Goal: Information Seeking & Learning: Learn about a topic

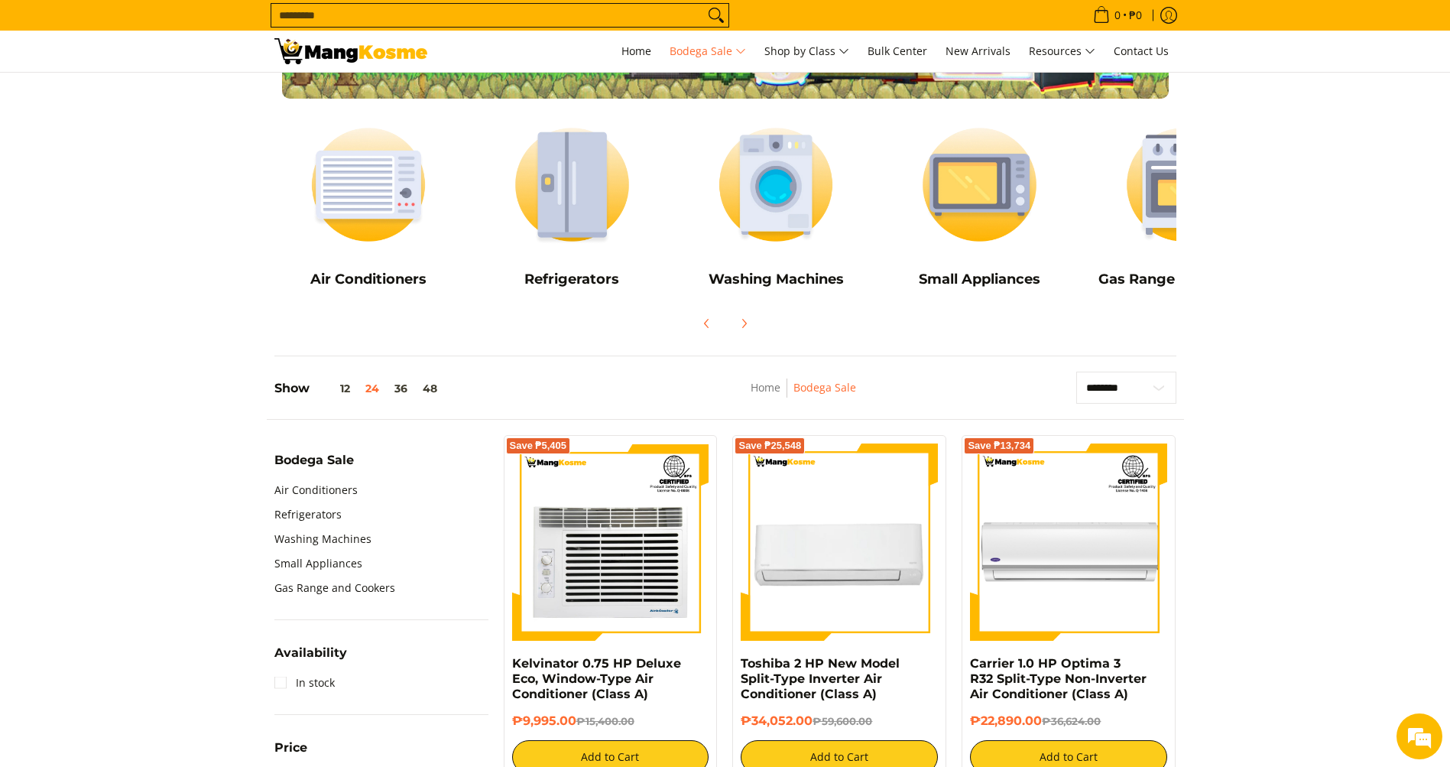
scroll to position [382, 0]
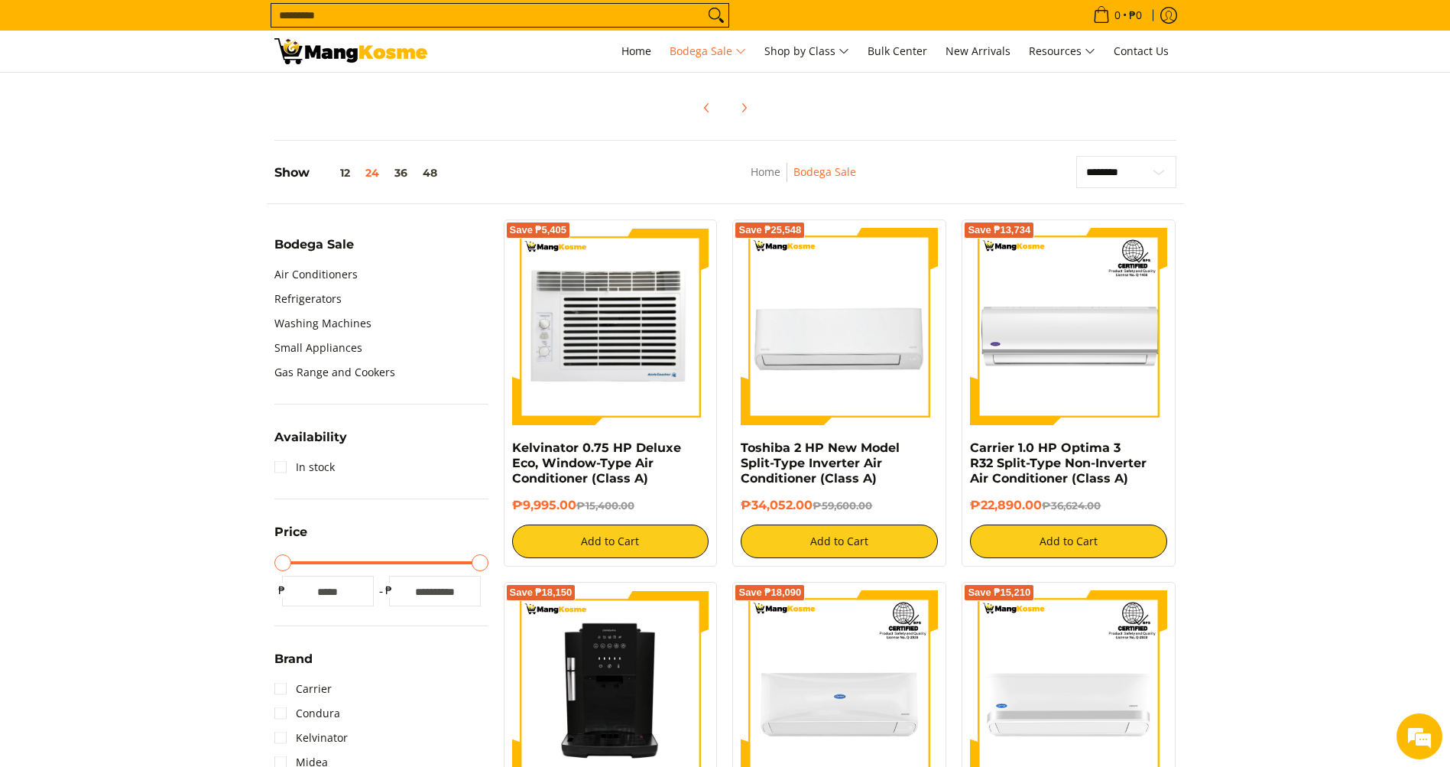
click at [628, 346] on img at bounding box center [610, 326] width 197 height 197
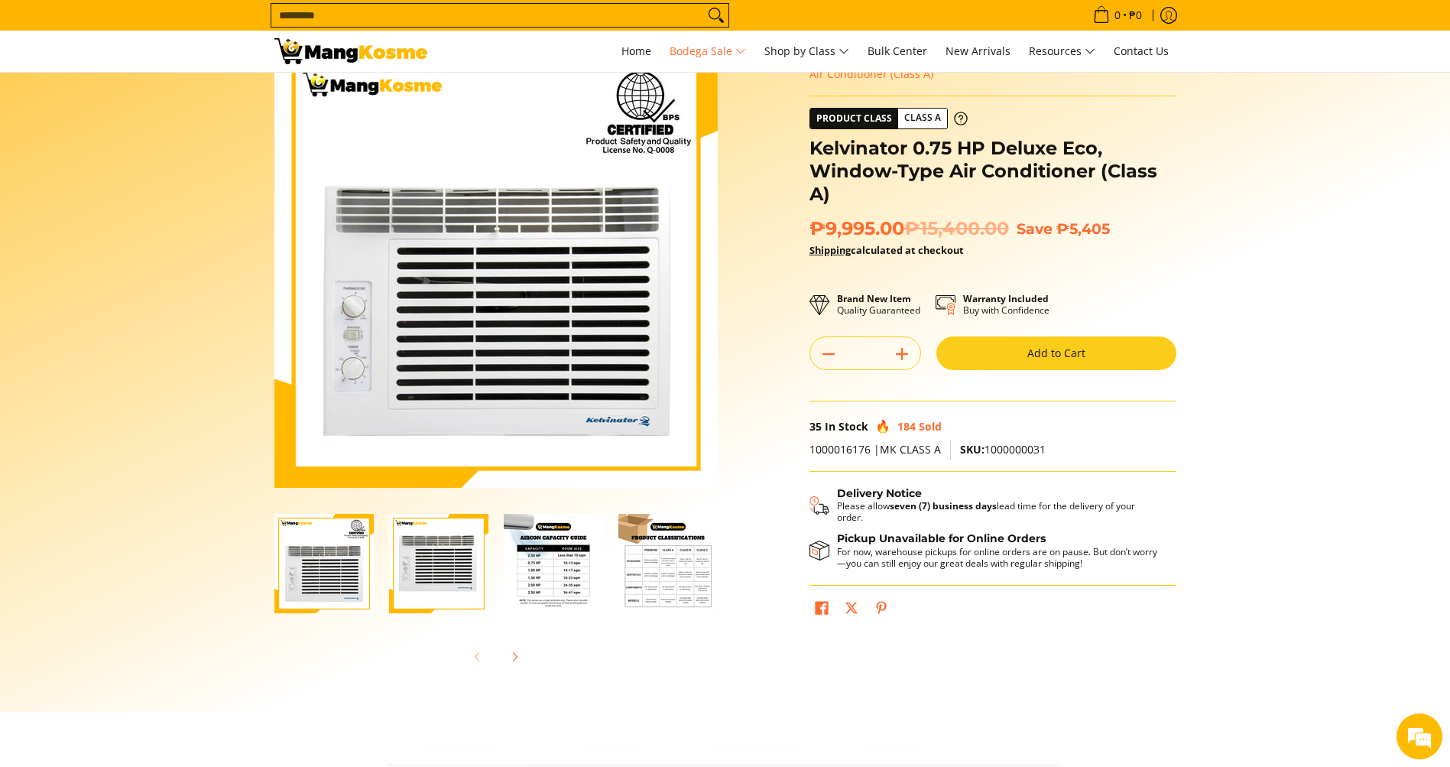
scroll to position [153, 0]
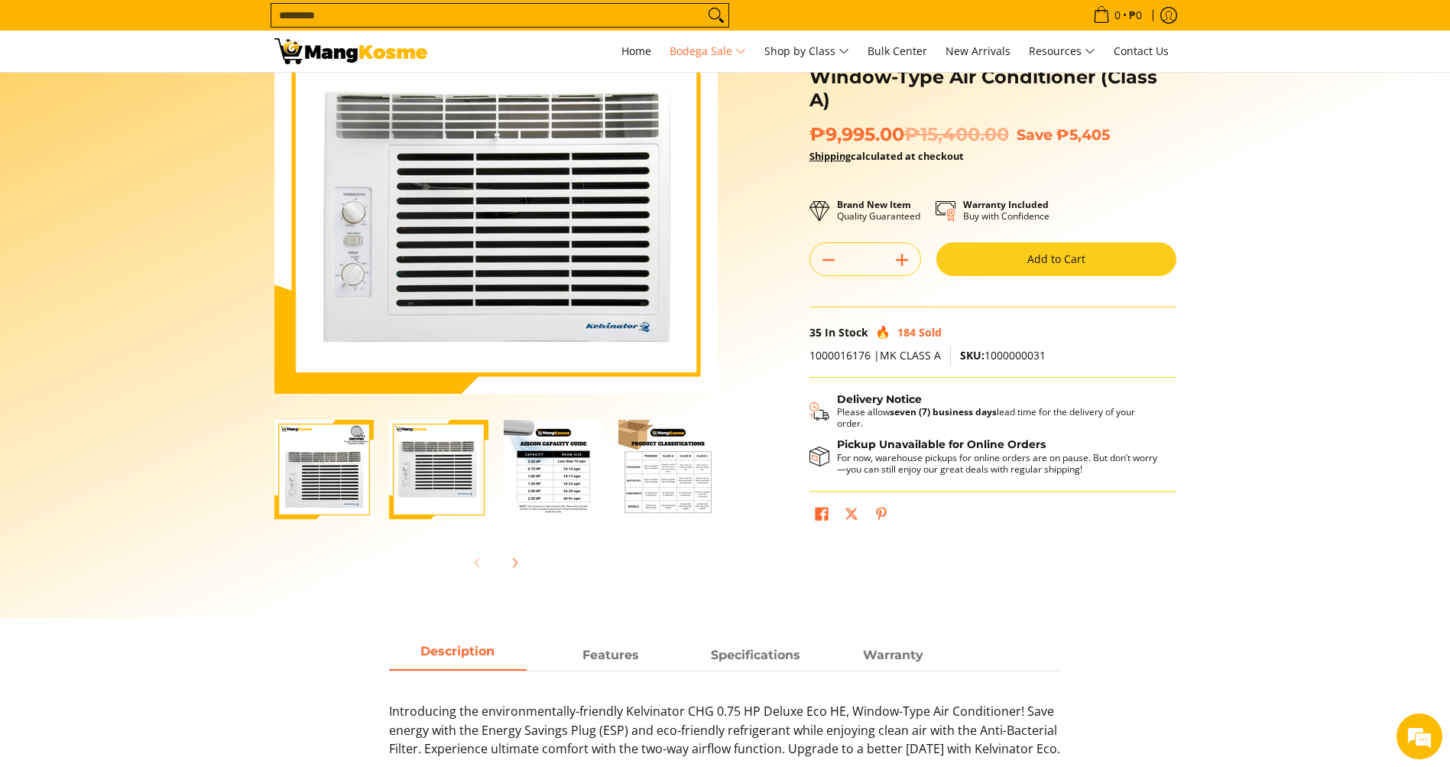
click at [557, 477] on img "Kelvinator 0.75 HP Deluxe Eco, Window-Type Air Conditioner (Class A)-3" at bounding box center [553, 469] width 99 height 99
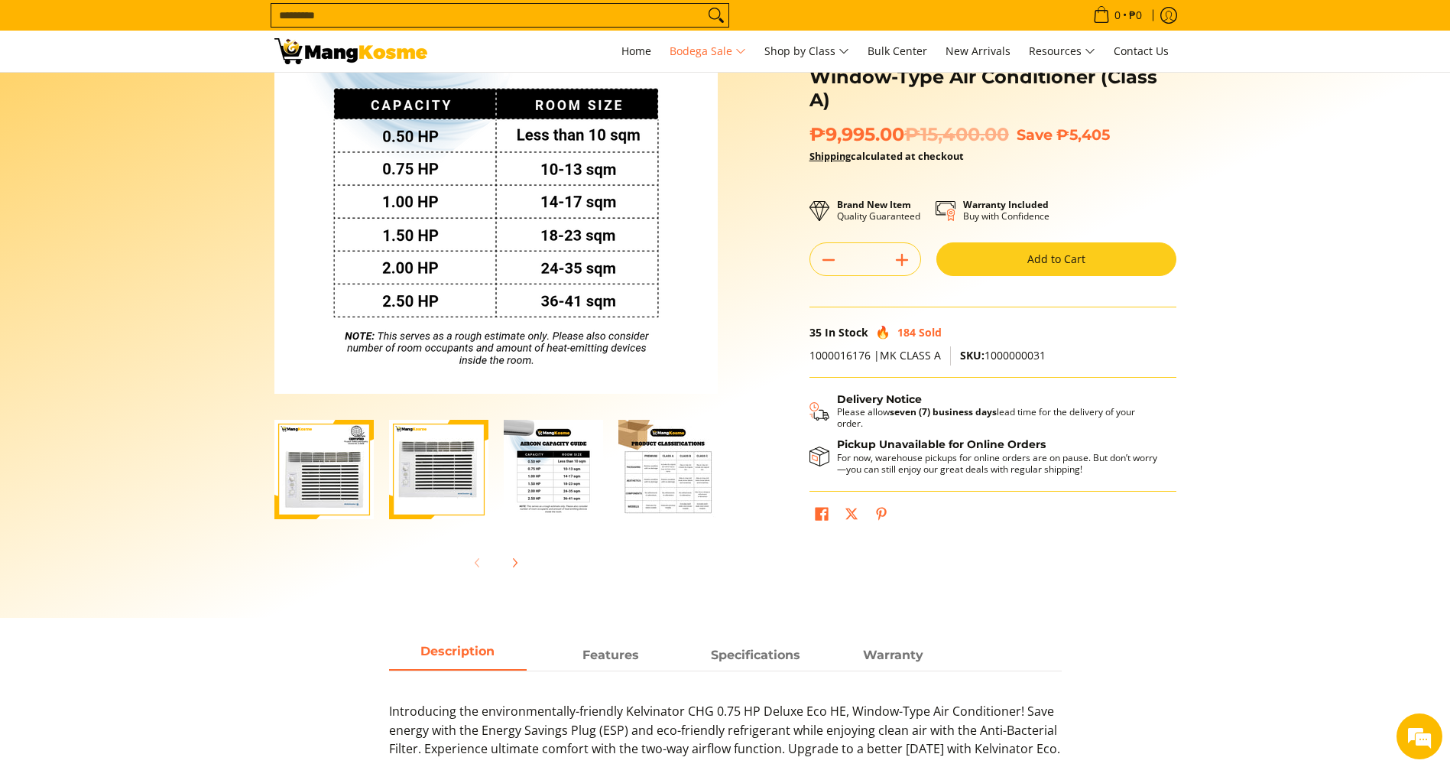
click at [660, 488] on img "Kelvinator 0.75 HP Deluxe Eco, Window-Type Air Conditioner (Class A)-4" at bounding box center [667, 469] width 99 height 99
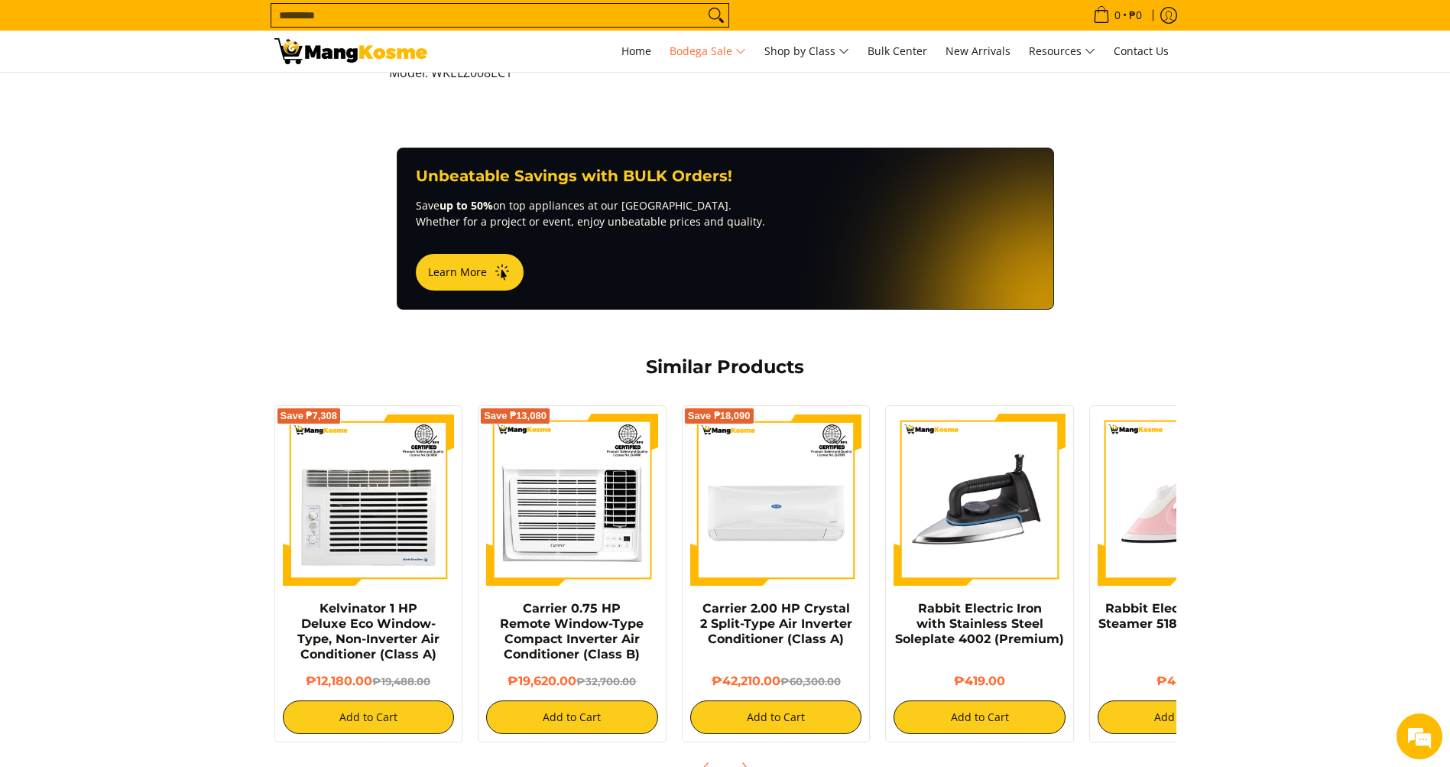
scroll to position [1147, 0]
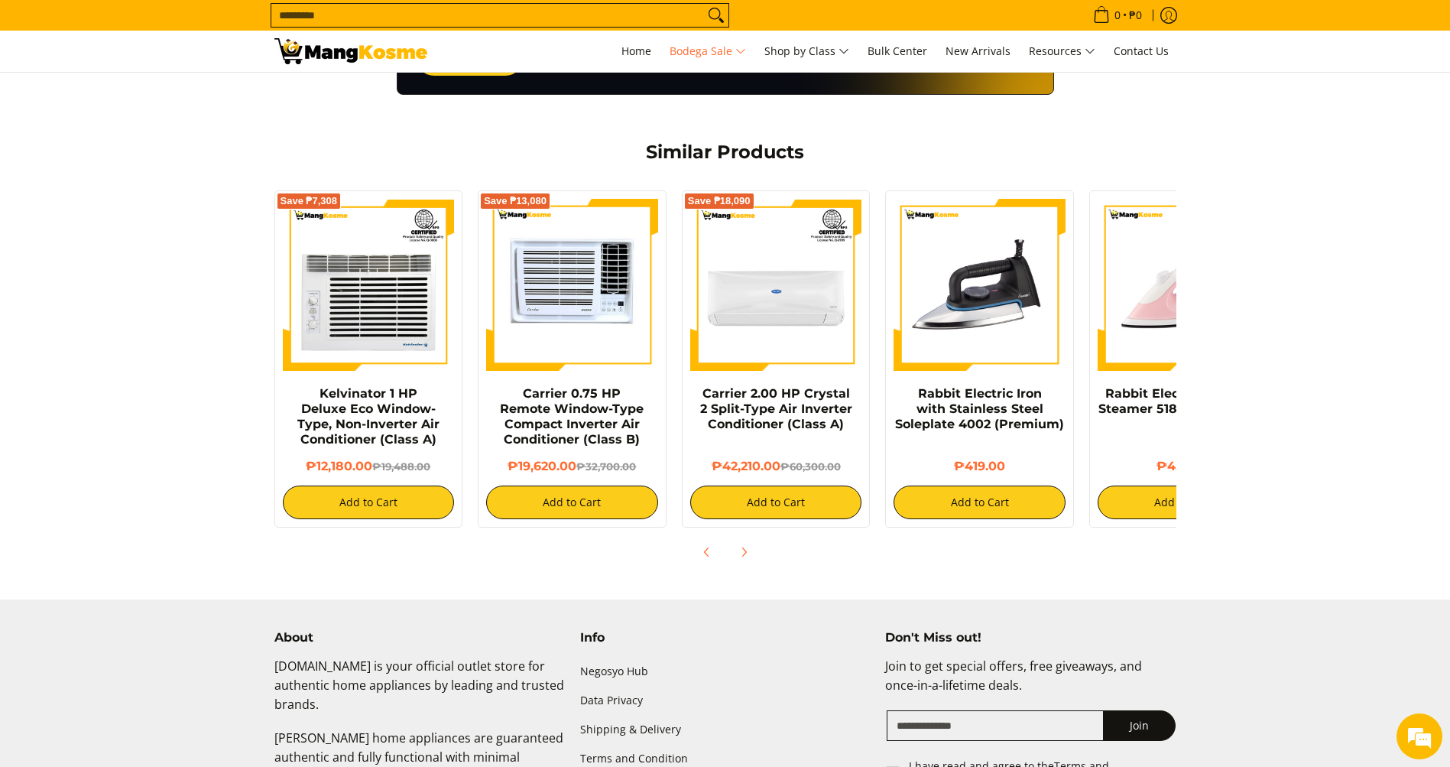
click at [588, 323] on img at bounding box center [572, 285] width 172 height 172
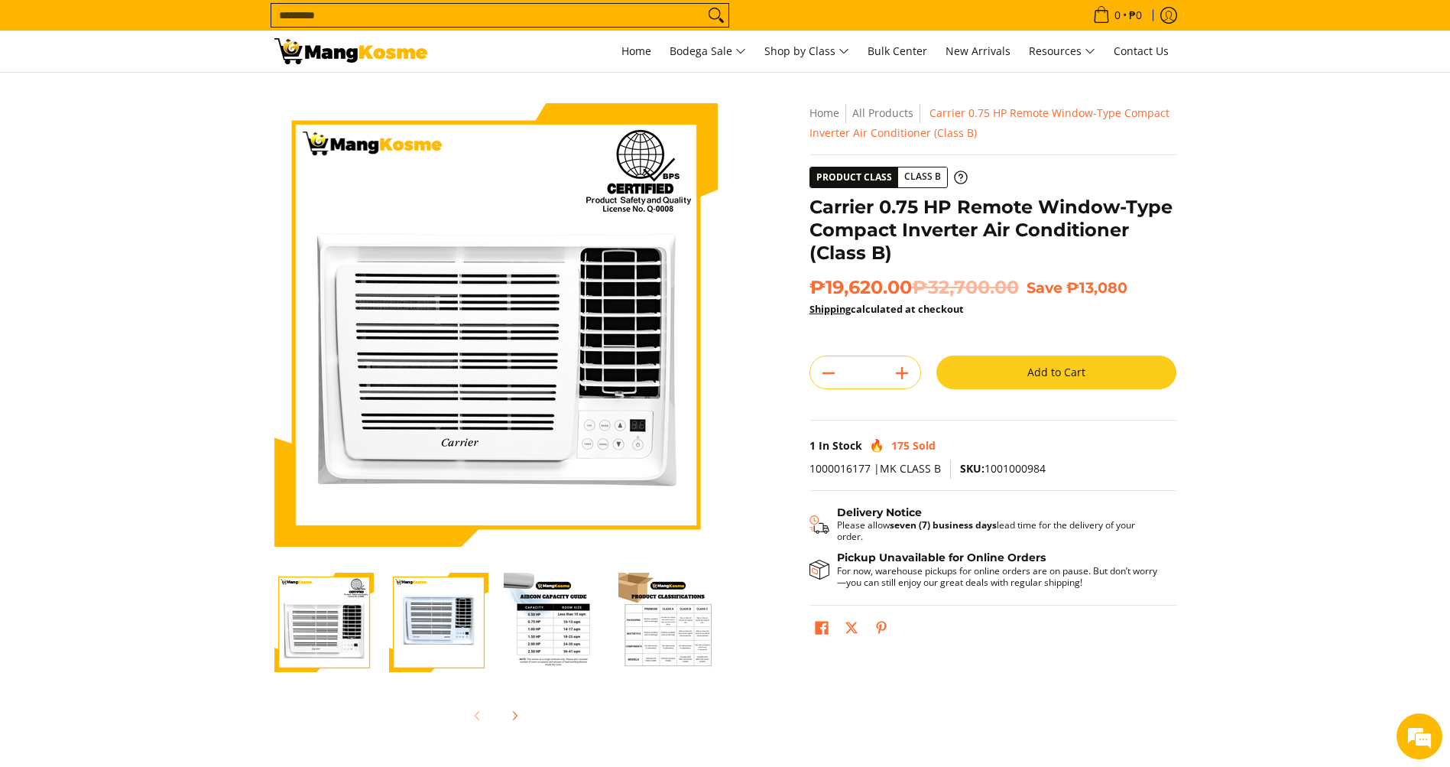
click at [653, 626] on img "Carrier 0.75 HP Remote Window-Type Compact Inverter Air Conditioner (Class B)-4" at bounding box center [667, 622] width 99 height 99
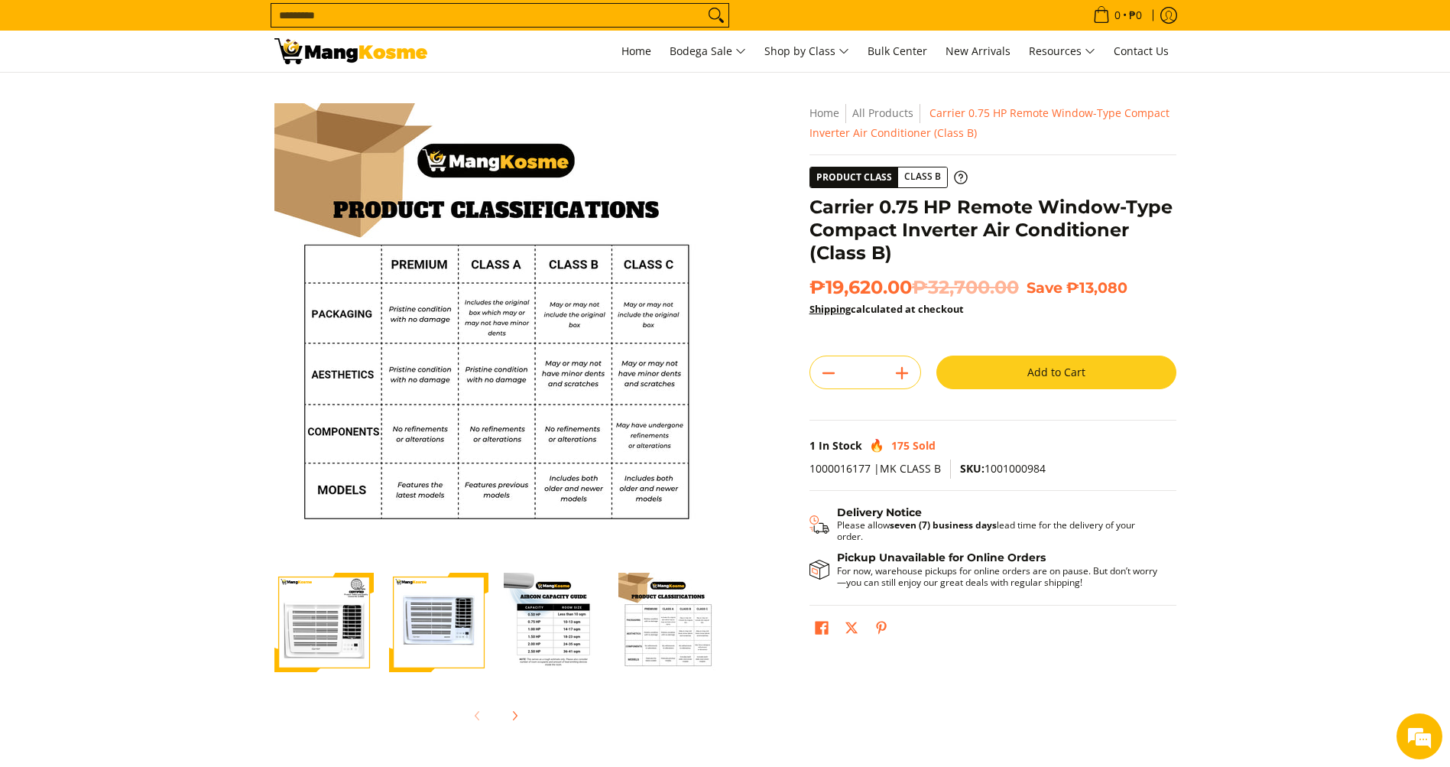
click at [1238, 202] on section "Skip to Main Content Enable zoom Disable zoom Enable zoom Disable zoom Enable z…" at bounding box center [725, 422] width 1450 height 698
click at [627, 52] on span "Home" at bounding box center [636, 51] width 30 height 15
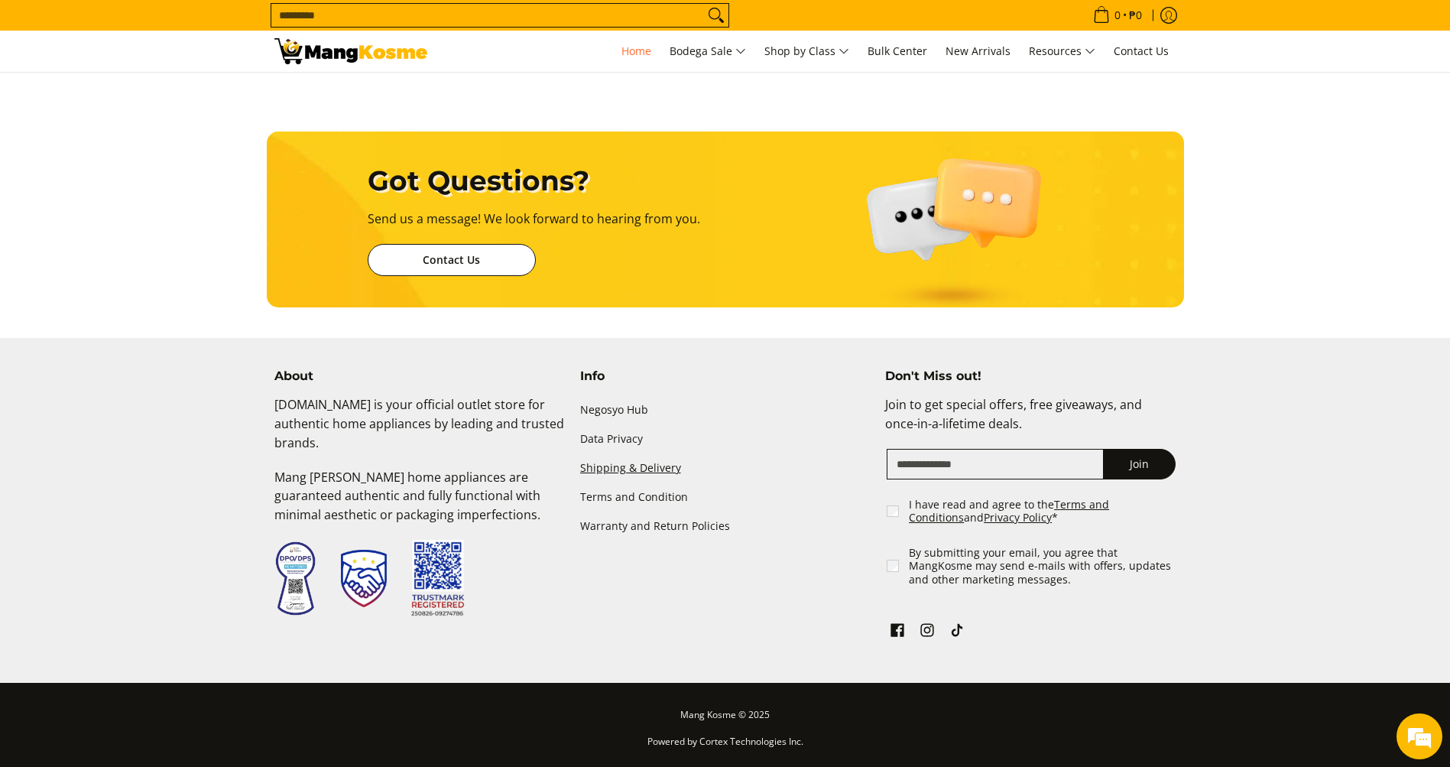
click at [631, 465] on link "Shipping & Delivery" at bounding box center [725, 468] width 290 height 29
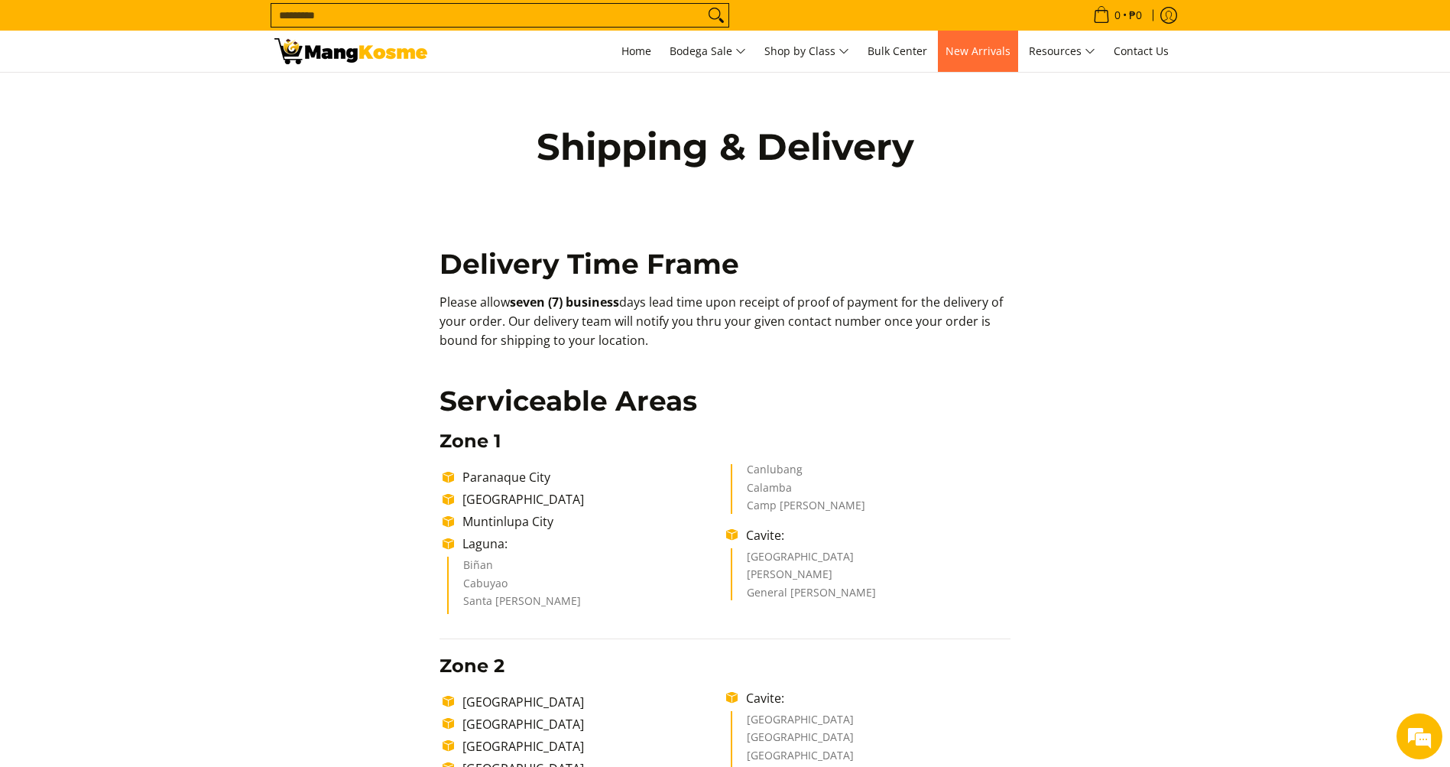
click at [975, 45] on span "New Arrivals" at bounding box center [978, 51] width 65 height 15
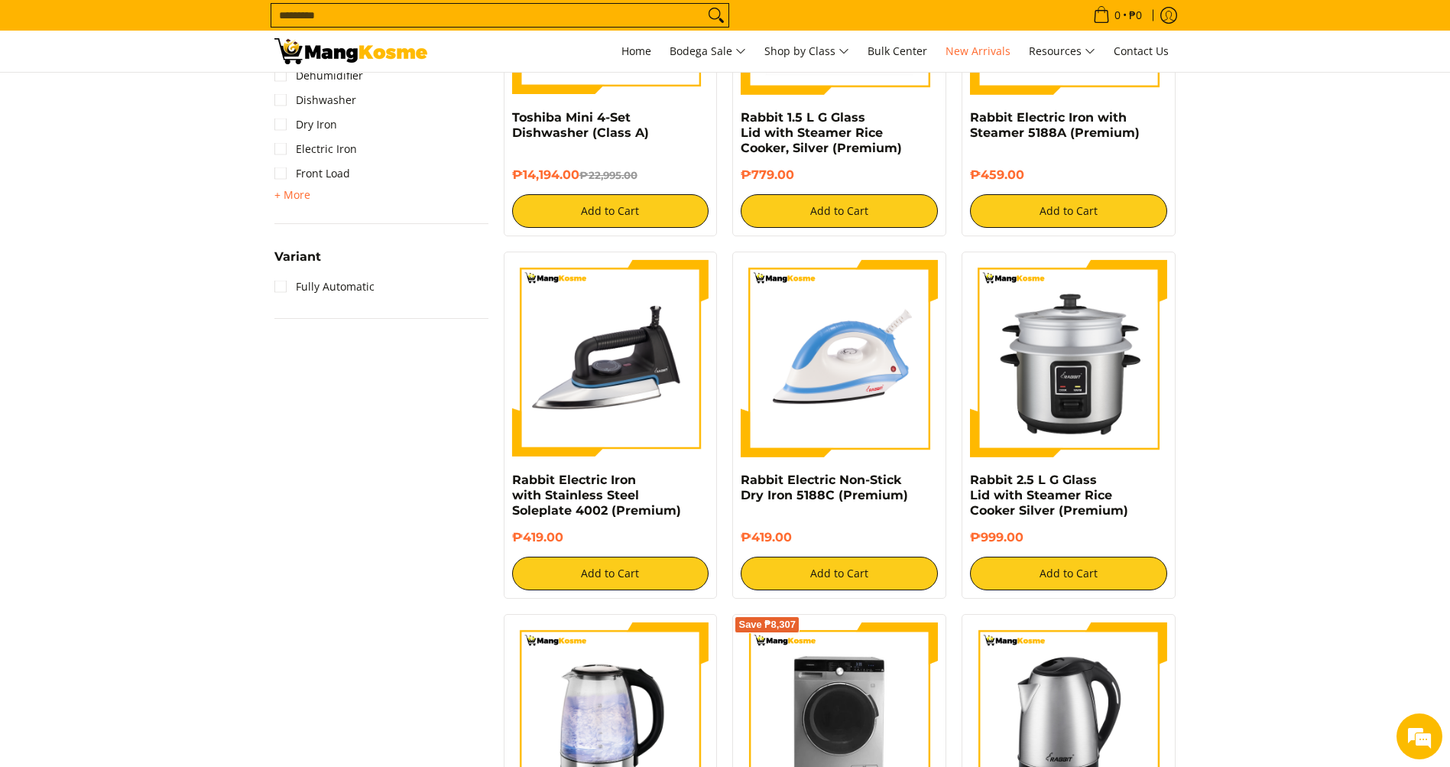
scroll to position [1244, 0]
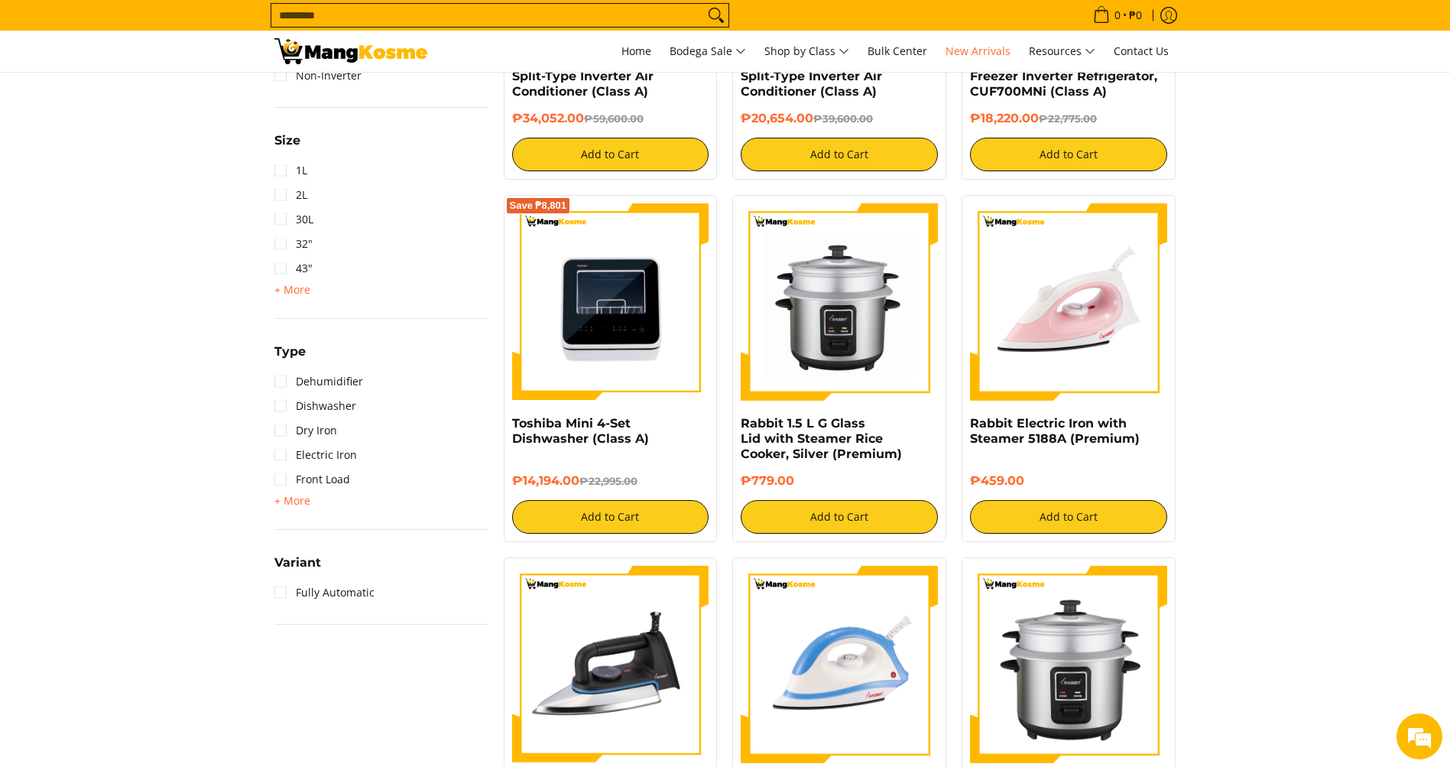
click at [364, 54] on img at bounding box center [350, 51] width 153 height 26
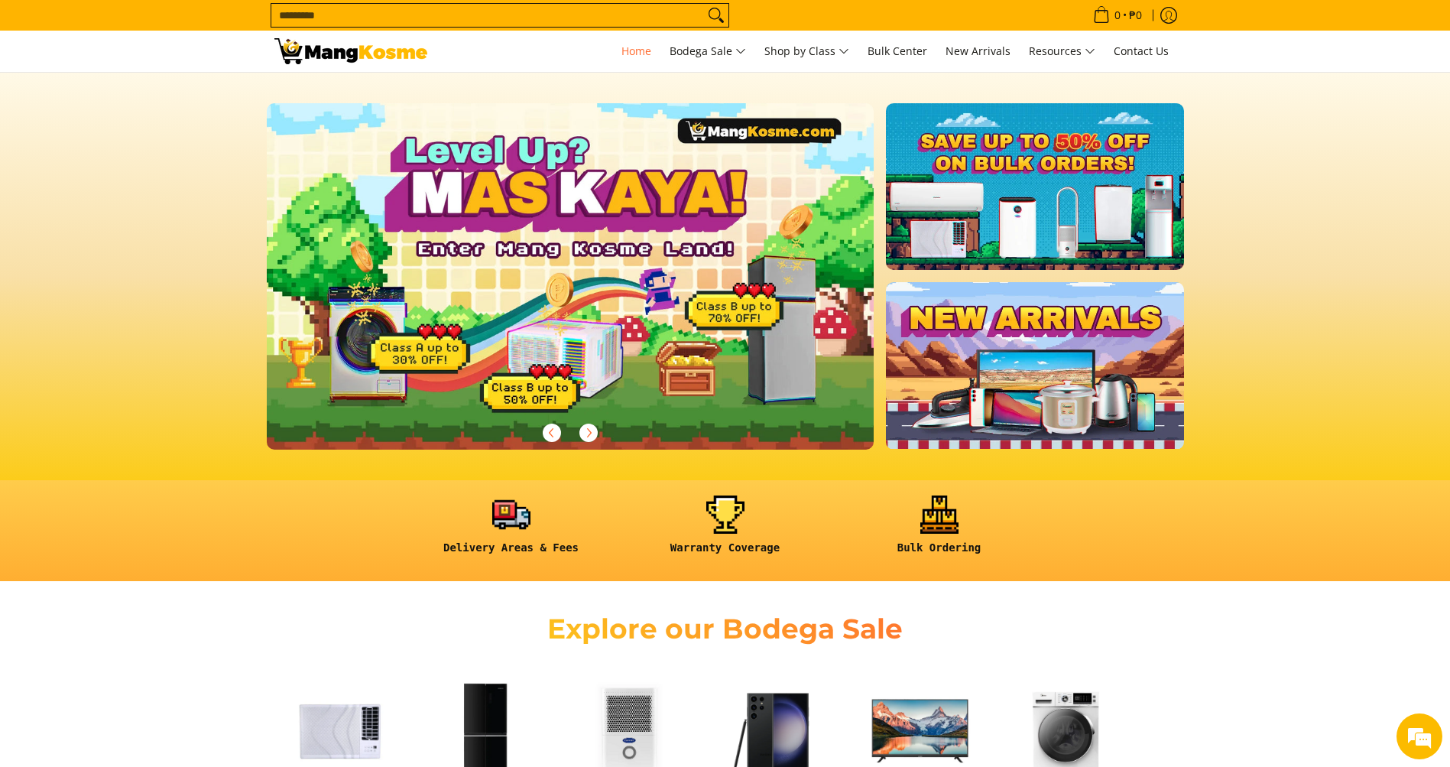
click at [672, 252] on img at bounding box center [571, 275] width 620 height 353
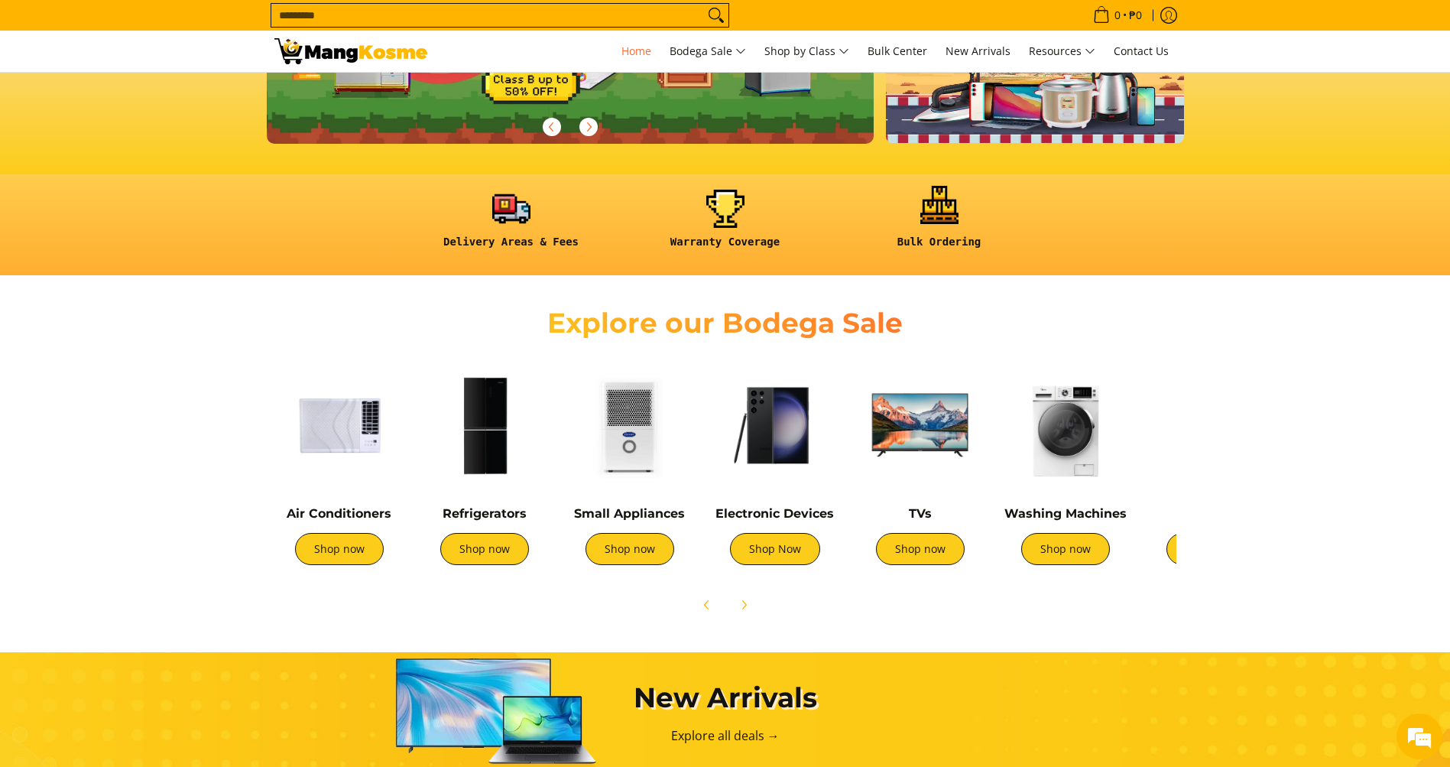
scroll to position [535, 0]
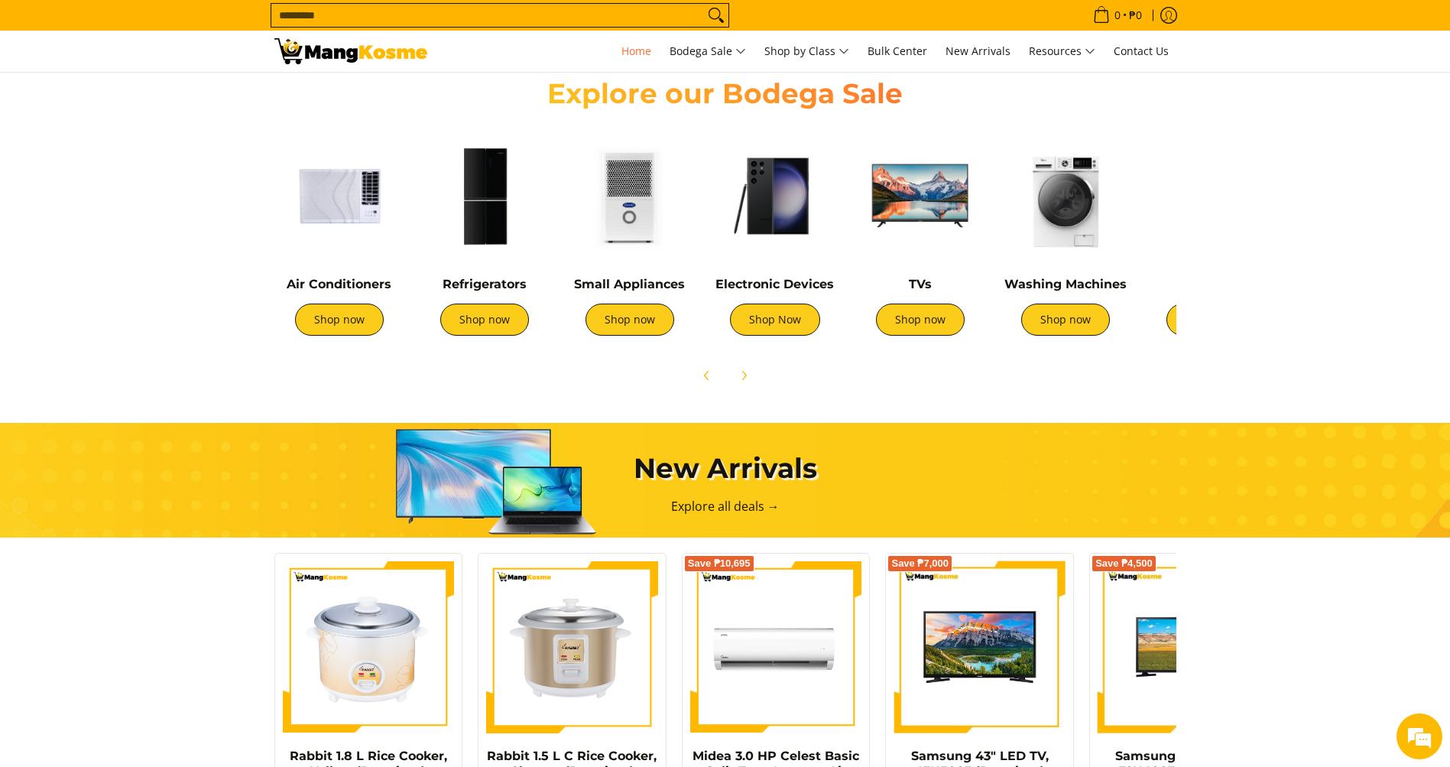
click at [352, 202] on img at bounding box center [339, 196] width 130 height 130
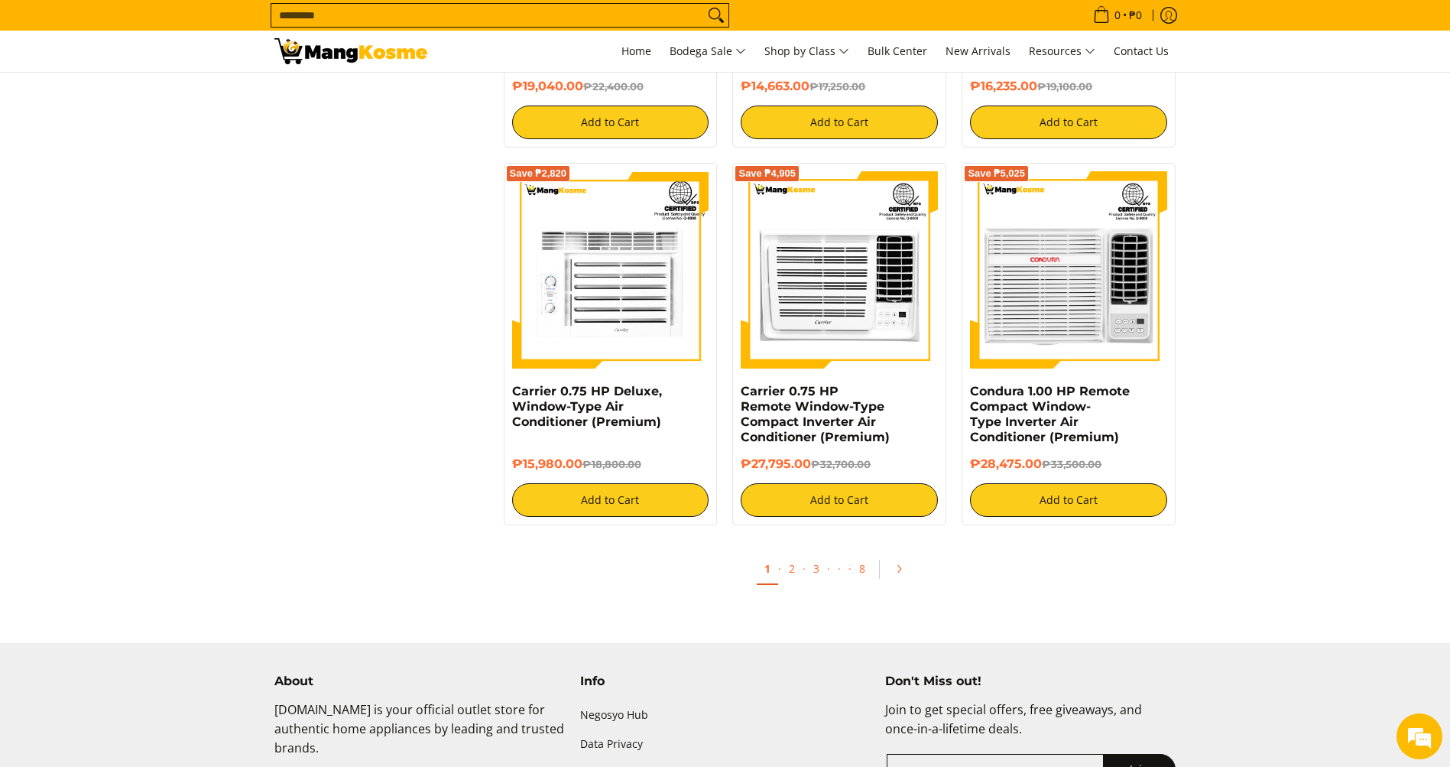
scroll to position [2828, 0]
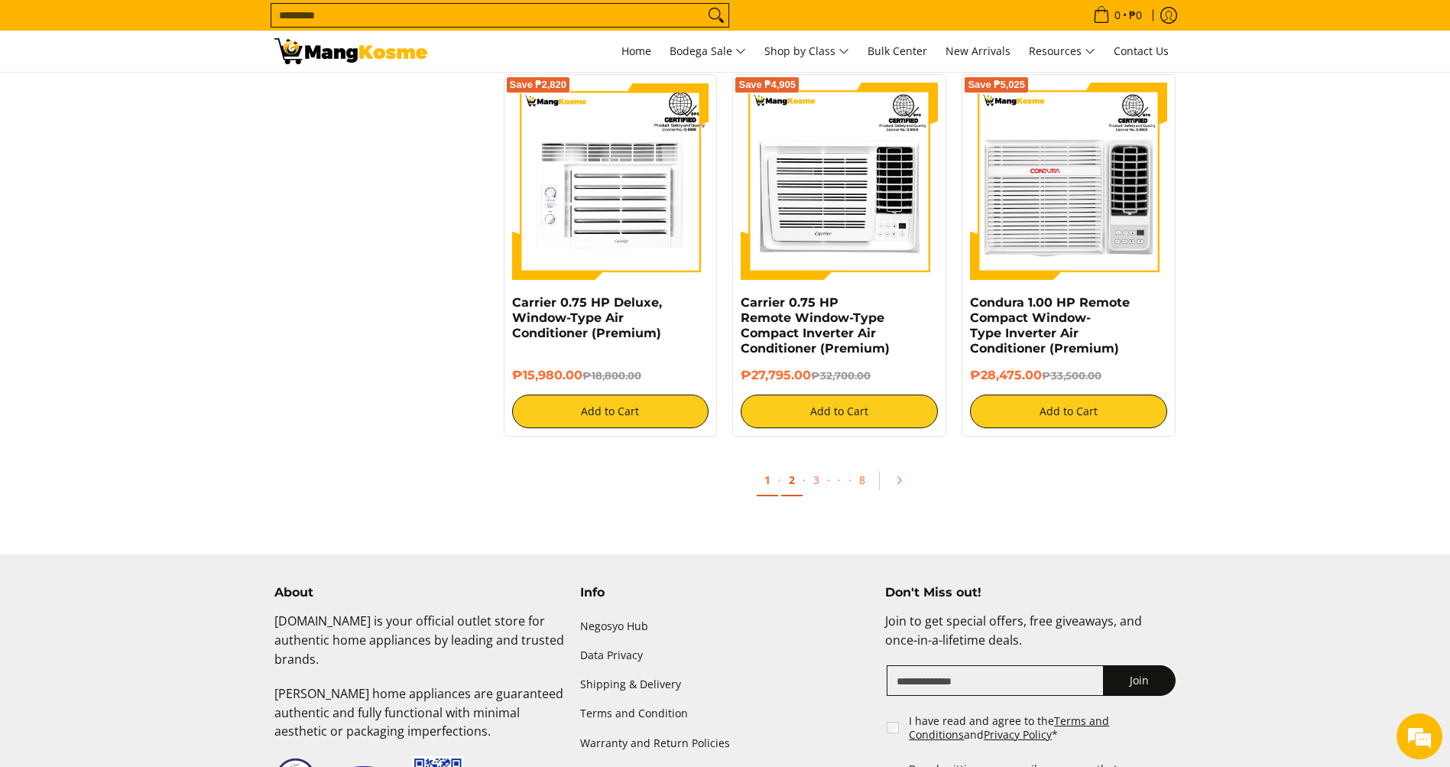
click at [792, 482] on link "2" at bounding box center [791, 480] width 21 height 31
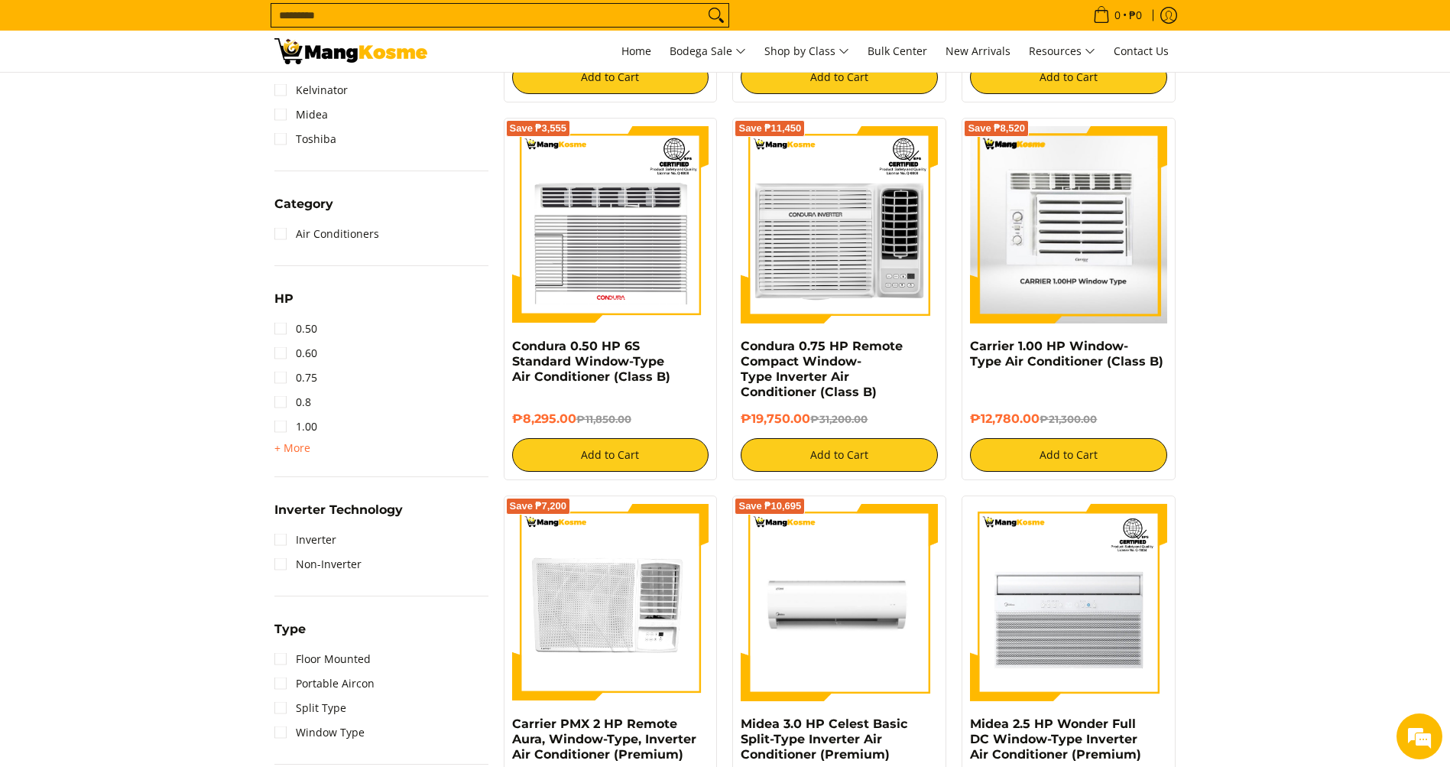
click at [1078, 258] on img at bounding box center [1068, 224] width 197 height 197
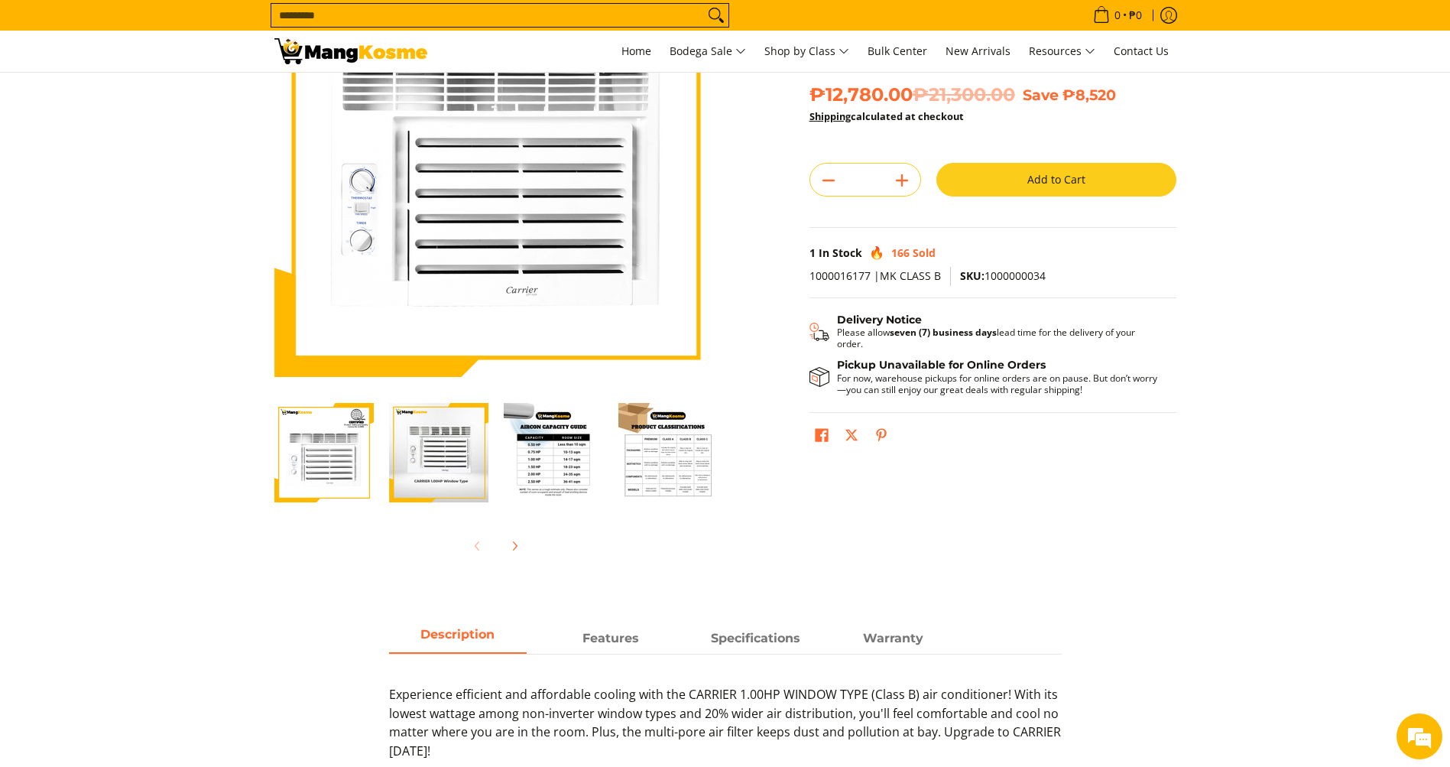
scroll to position [229, 0]
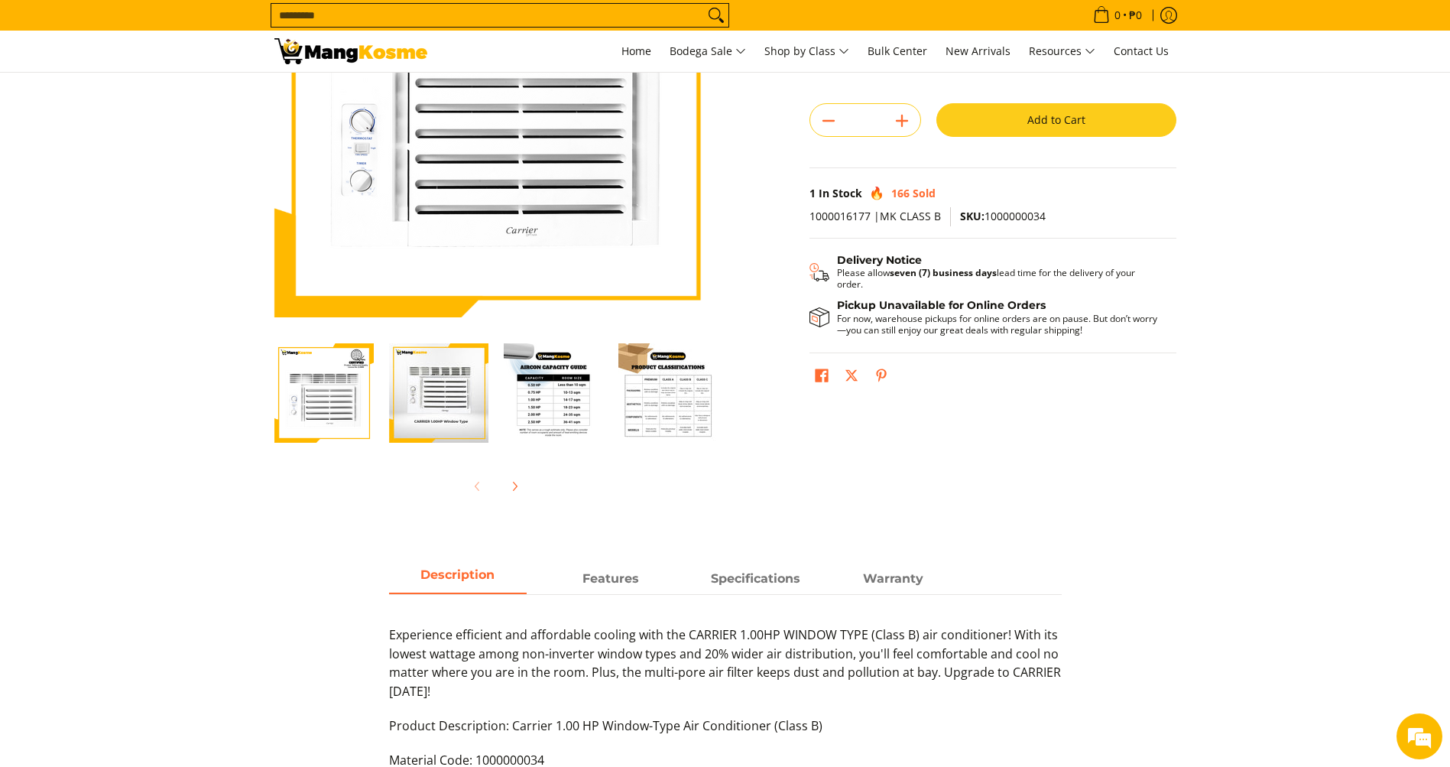
click at [672, 415] on img "Carrier 1.00 HP Window-Type Air Conditioner (Class B)-4" at bounding box center [667, 392] width 99 height 99
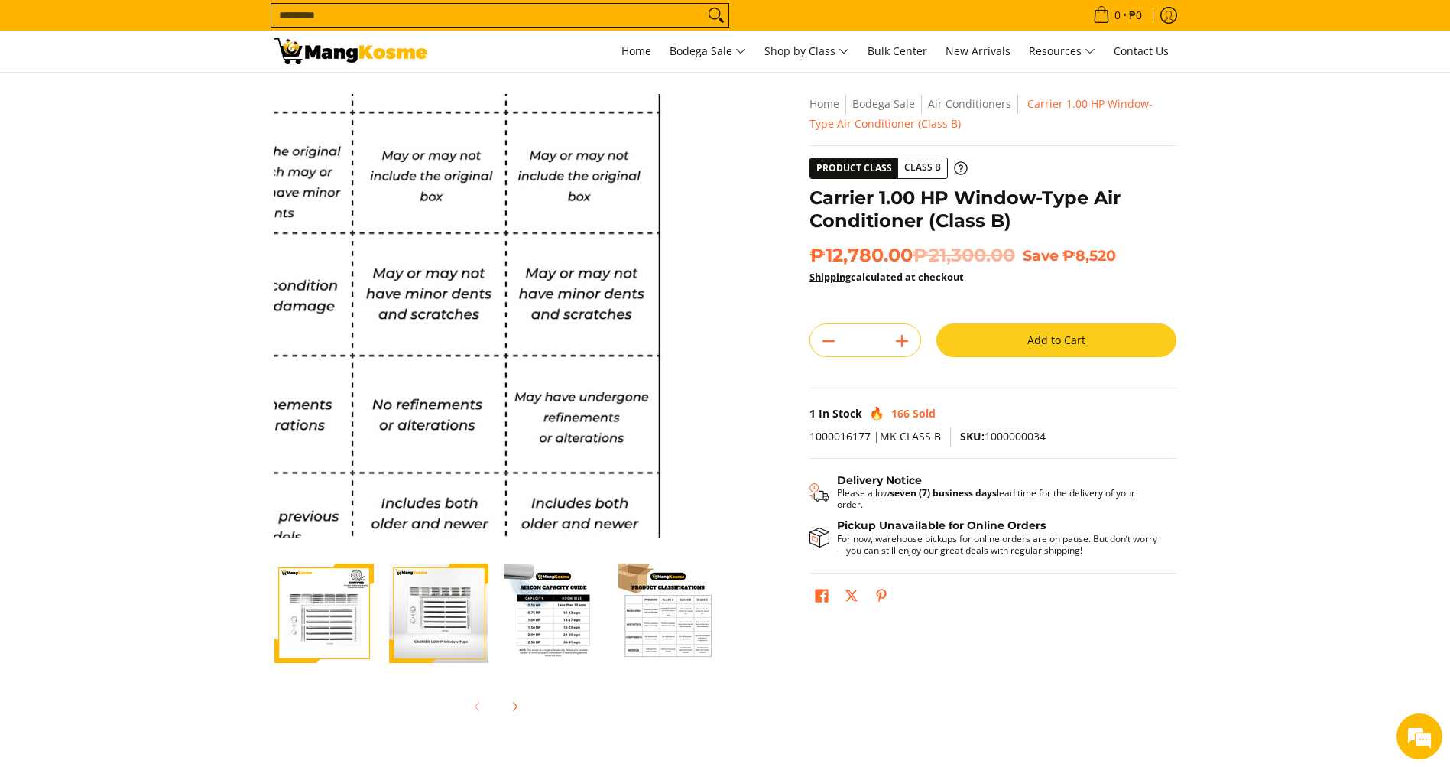
scroll to position [0, 0]
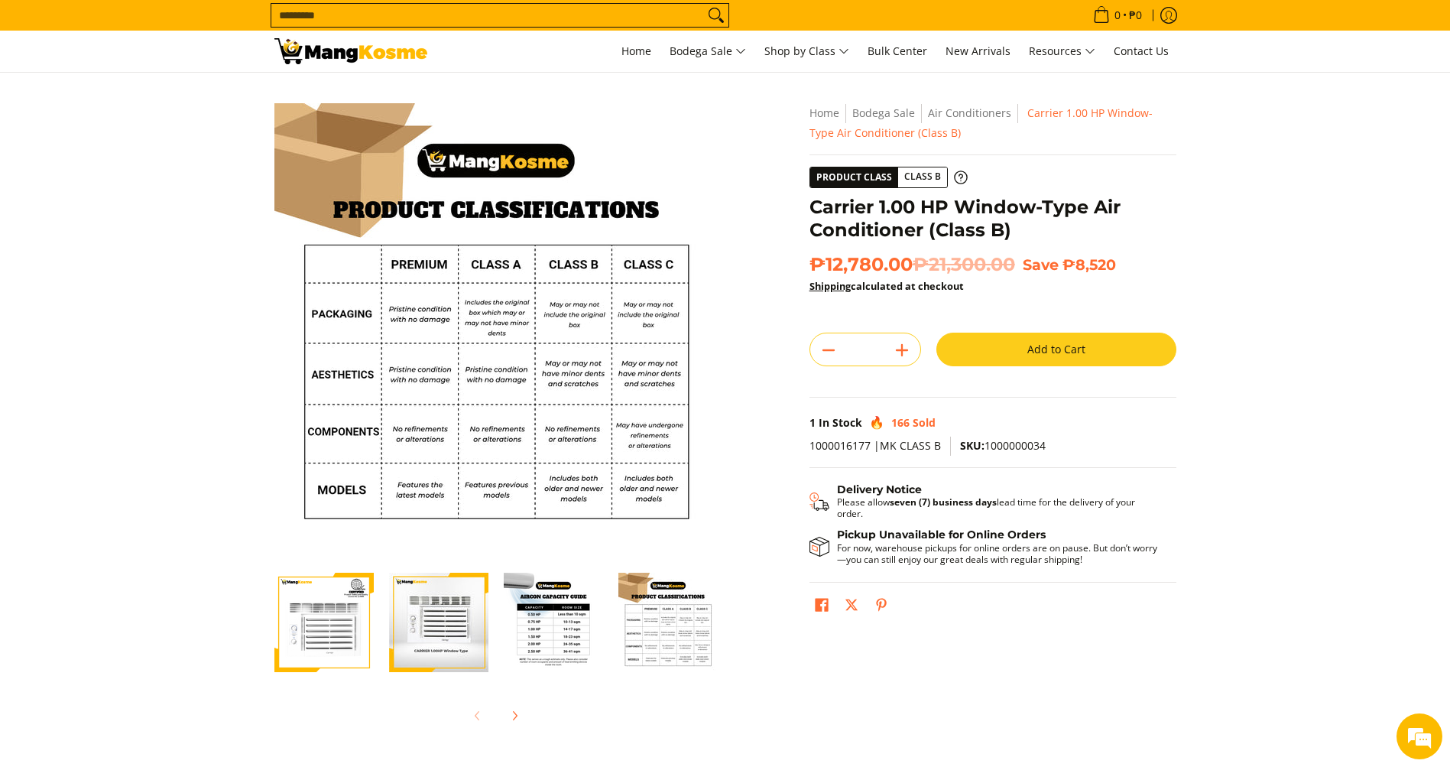
click at [557, 640] on img "Carrier 1.00 HP Window-Type Air Conditioner (Class B)-3" at bounding box center [553, 622] width 99 height 99
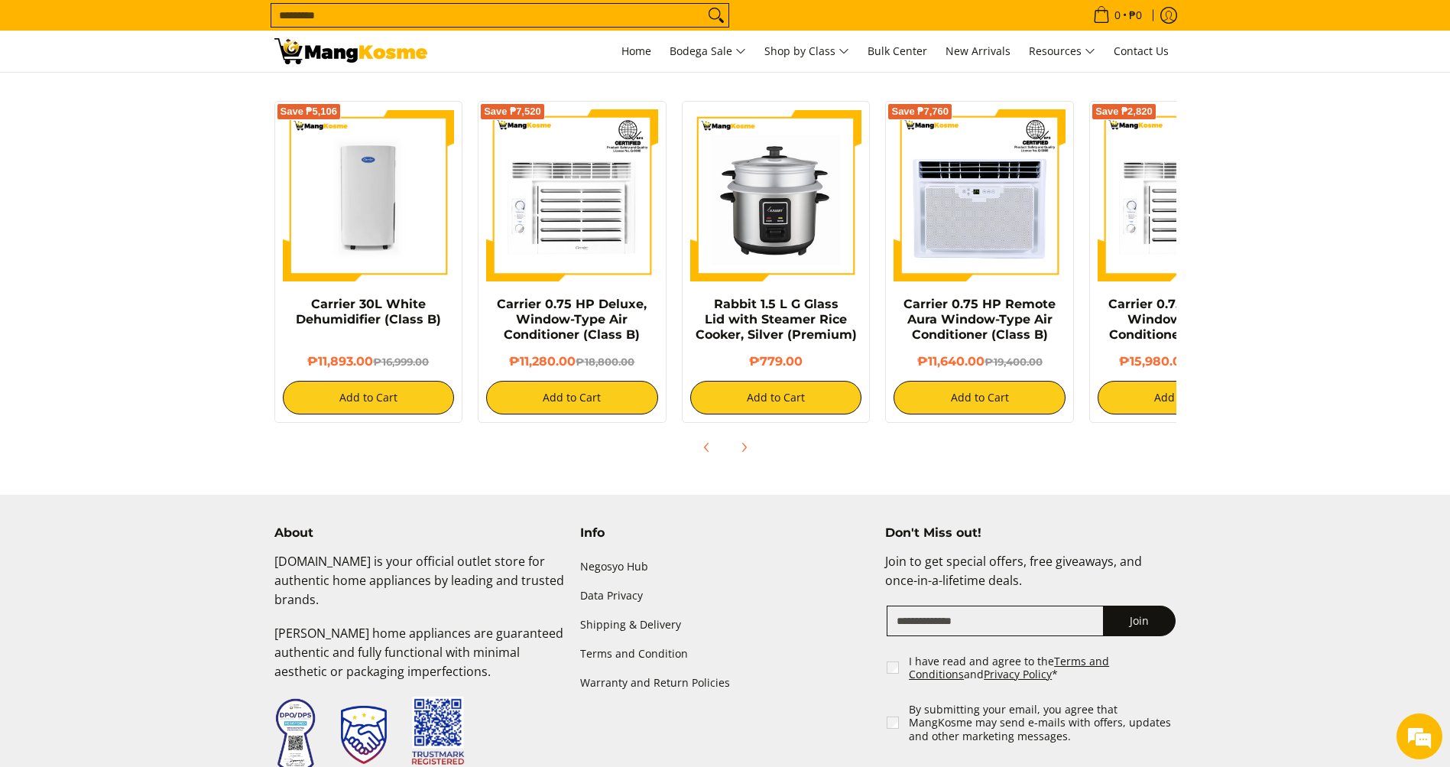
scroll to position [1375, 0]
